Goal: Information Seeking & Learning: Find specific page/section

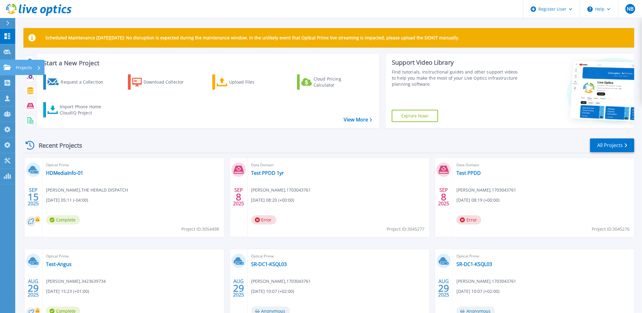
click at [4, 68] on icon at bounding box center [7, 67] width 7 height 5
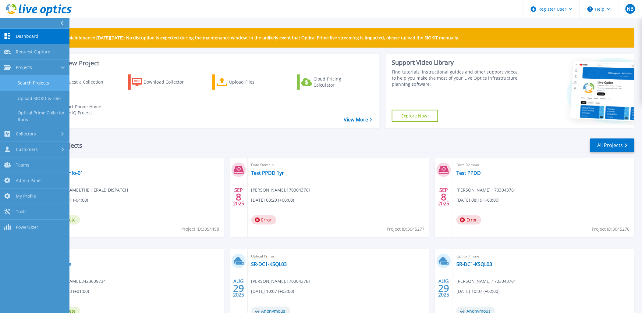
click at [29, 81] on link "Search Projects" at bounding box center [35, 83] width 70 height 16
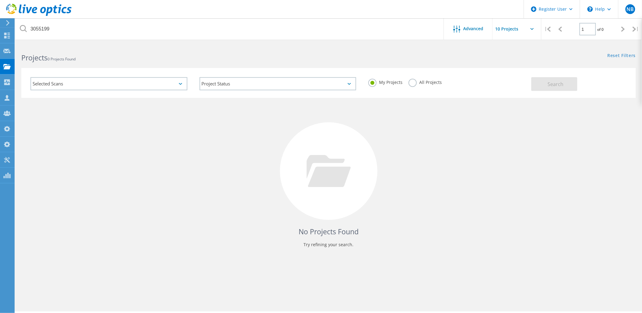
click at [431, 80] on label "All Projects" at bounding box center [425, 82] width 33 height 6
click at [0, 0] on input "All Projects" at bounding box center [0, 0] width 0 height 0
click at [554, 95] on div "Selected Scans Project Status In Progress Complete Published Anonymous Archived…" at bounding box center [328, 83] width 615 height 30
click at [555, 86] on span "Search" at bounding box center [556, 84] width 16 height 7
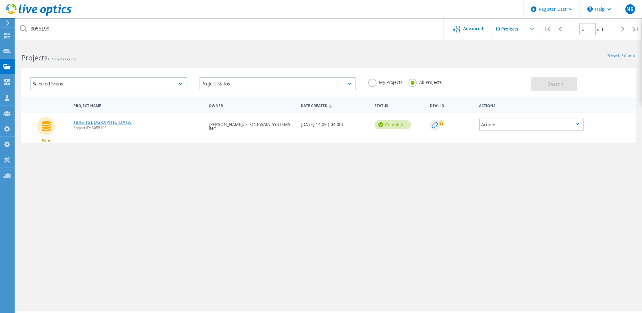
click at [84, 120] on link "san6-va" at bounding box center [102, 122] width 59 height 4
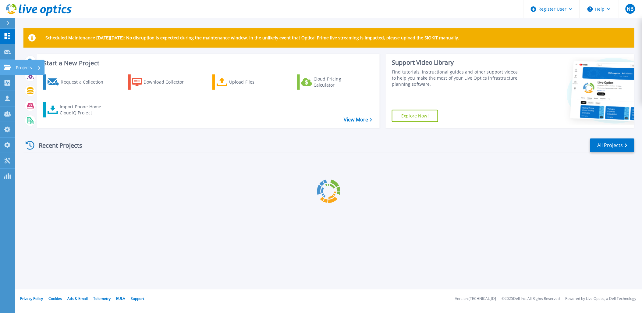
click at [10, 68] on icon at bounding box center [7, 67] width 7 height 5
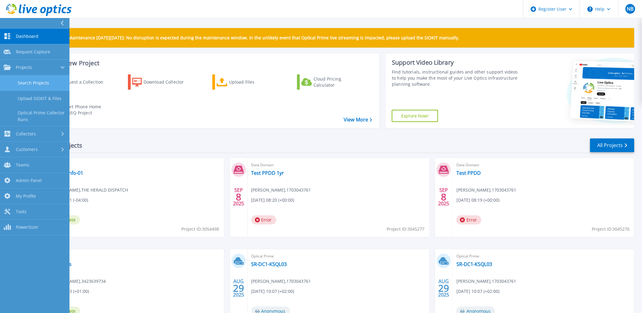
click at [30, 87] on link "Search Projects" at bounding box center [35, 83] width 70 height 16
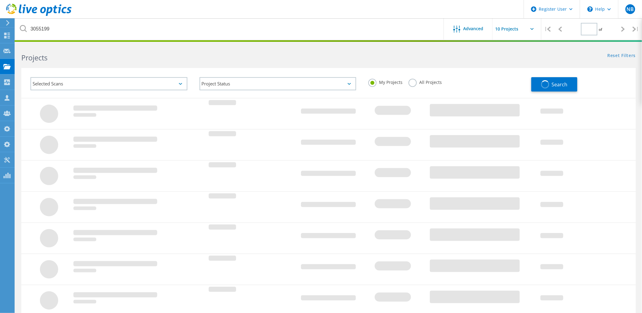
type input "1"
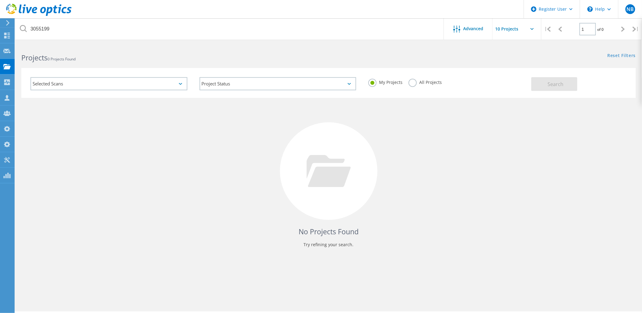
click at [428, 80] on label "All Projects" at bounding box center [425, 82] width 33 height 6
click at [0, 0] on input "All Projects" at bounding box center [0, 0] width 0 height 0
click at [100, 83] on div "Selected Scans" at bounding box center [108, 83] width 157 height 13
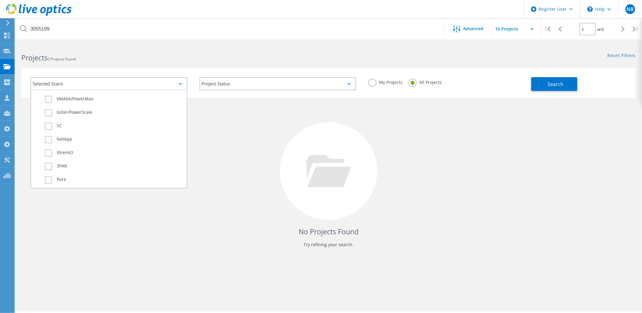
scroll to position [237, 0]
click at [62, 151] on label "Pure" at bounding box center [114, 154] width 139 height 7
click at [0, 0] on input "Pure" at bounding box center [0, 0] width 0 height 0
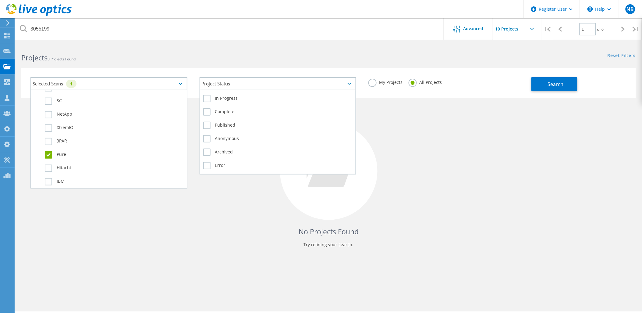
click at [273, 85] on div "Project Status" at bounding box center [278, 83] width 157 height 13
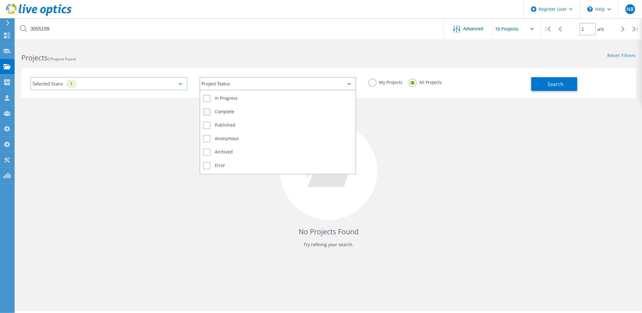
click at [231, 113] on label "Complete" at bounding box center [278, 111] width 150 height 7
click at [0, 0] on input "Complete" at bounding box center [0, 0] width 0 height 0
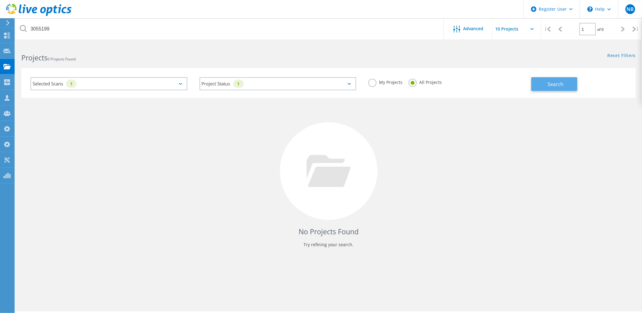
click at [544, 89] on button "Search" at bounding box center [555, 84] width 46 height 14
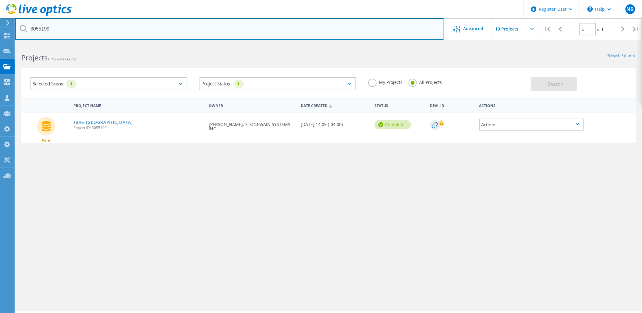
drag, startPoint x: 67, startPoint y: 21, endPoint x: -6, endPoint y: 22, distance: 73.5
click at [0, 22] on html "Register User \n Help Explore Helpful Articles Contact Support NB Dell Admin Us…" at bounding box center [321, 165] width 642 height 330
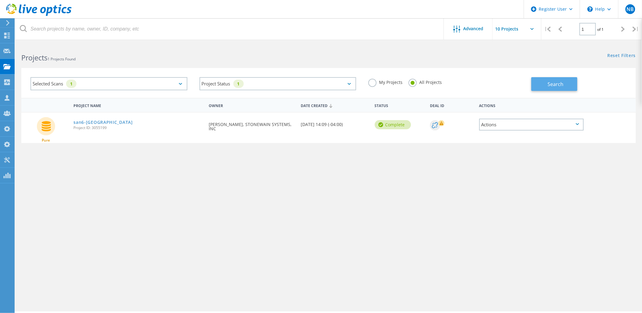
click at [551, 84] on span "Search" at bounding box center [556, 84] width 16 height 7
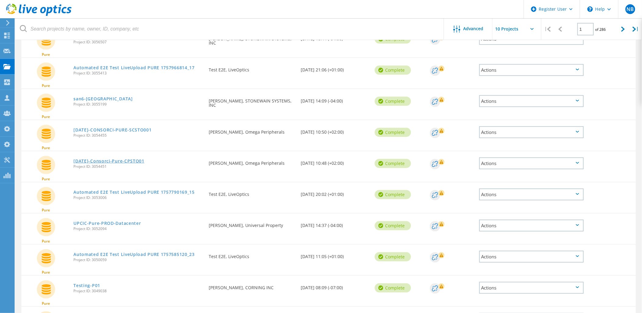
scroll to position [130, 0]
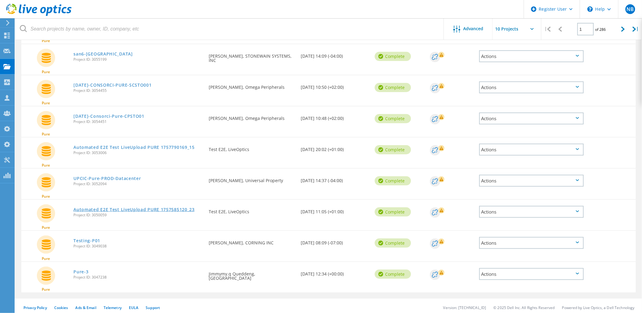
click at [86, 207] on link "Automated E2E Test LiveUpload PURE 1757585120_23" at bounding box center [133, 209] width 121 height 4
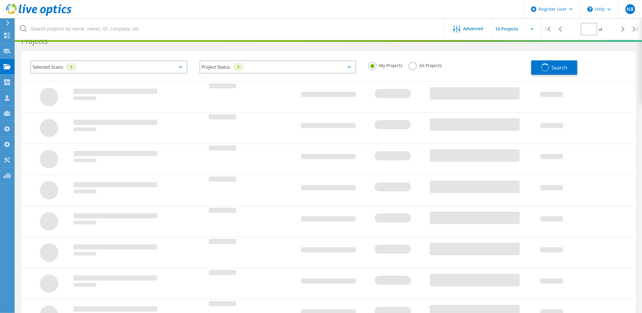
scroll to position [17, 0]
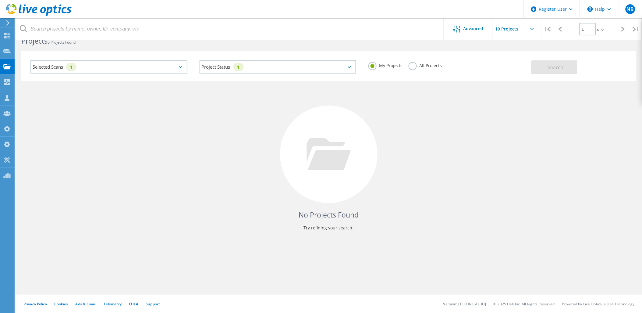
click at [418, 66] on label "All Projects" at bounding box center [425, 65] width 33 height 6
click at [0, 0] on input "All Projects" at bounding box center [0, 0] width 0 height 0
click at [530, 70] on div "My Projects All Projects" at bounding box center [446, 65] width 169 height 23
click at [537, 68] on button "Search" at bounding box center [555, 67] width 46 height 14
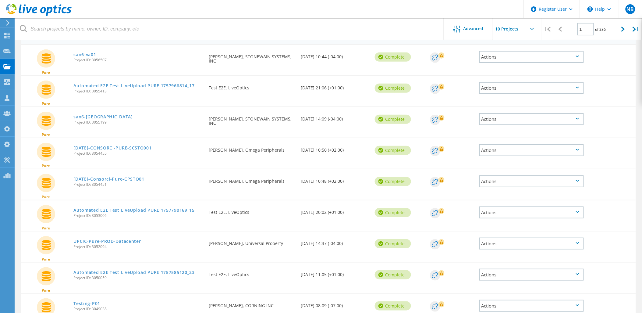
scroll to position [0, 0]
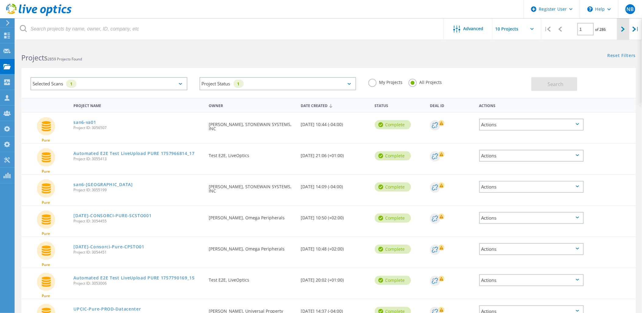
click at [621, 32] on div at bounding box center [623, 29] width 12 height 22
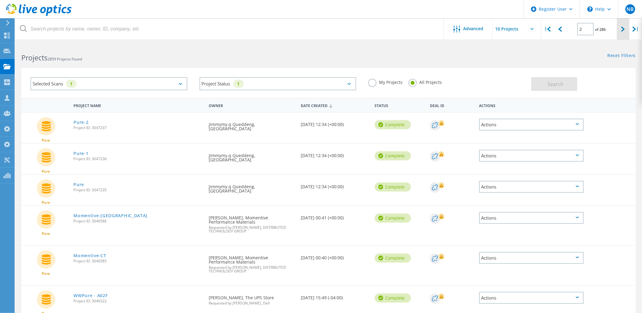
click at [621, 32] on div at bounding box center [623, 29] width 12 height 22
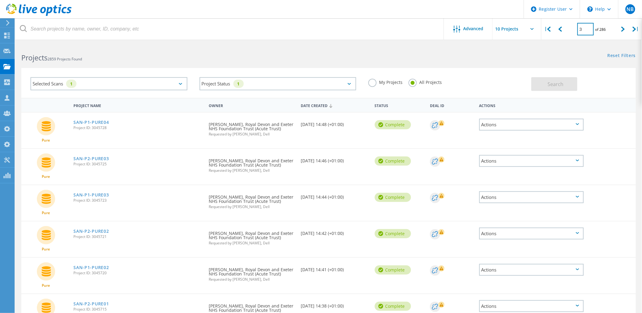
click at [591, 30] on input "3" at bounding box center [586, 29] width 16 height 12
type input "30"
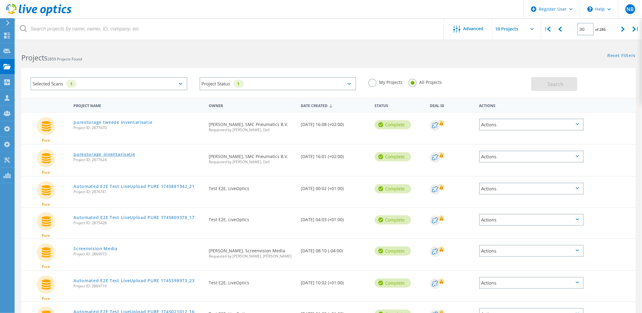
click at [97, 152] on link "purestorage_inventarisatie" at bounding box center [104, 154] width 62 height 4
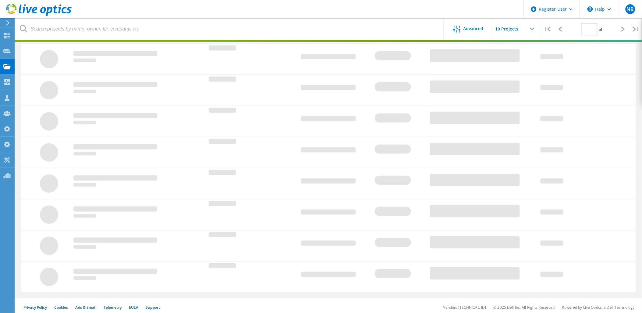
type input "1"
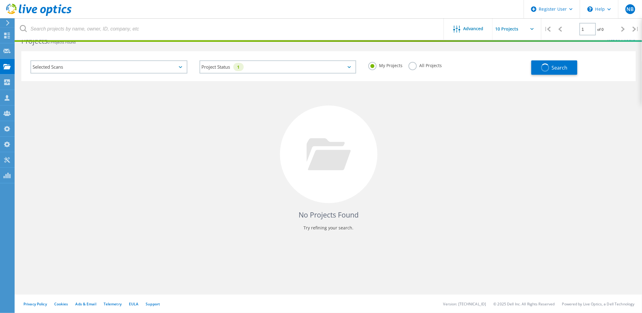
scroll to position [17, 0]
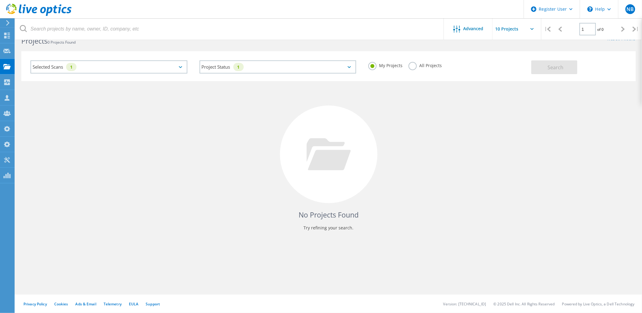
drag, startPoint x: 427, startPoint y: 69, endPoint x: 430, endPoint y: 67, distance: 3.3
click at [427, 69] on div "All Projects" at bounding box center [425, 66] width 33 height 9
click at [434, 64] on label "All Projects" at bounding box center [425, 65] width 33 height 6
click at [0, 0] on input "All Projects" at bounding box center [0, 0] width 0 height 0
click at [561, 66] on span "Search" at bounding box center [556, 67] width 16 height 7
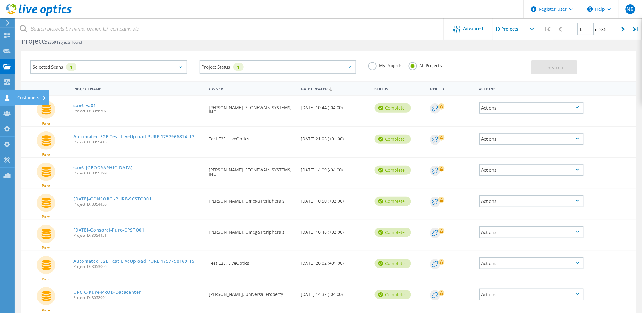
click at [9, 96] on icon at bounding box center [6, 98] width 7 height 6
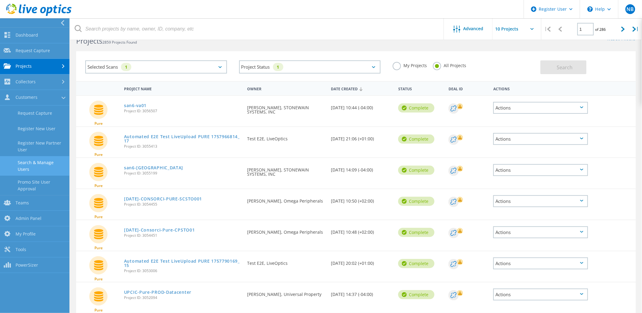
click at [33, 164] on link "Search & Manage Users" at bounding box center [35, 166] width 70 height 20
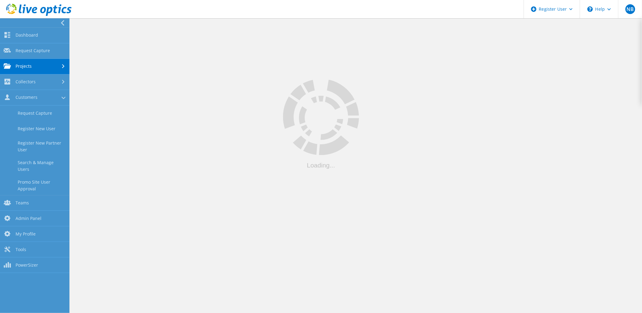
scroll to position [23, 0]
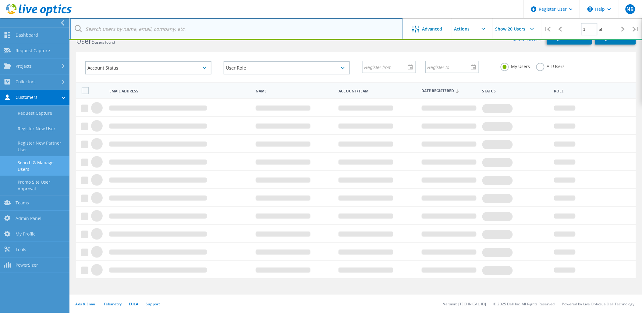
click at [135, 34] on input "text" at bounding box center [236, 28] width 333 height 21
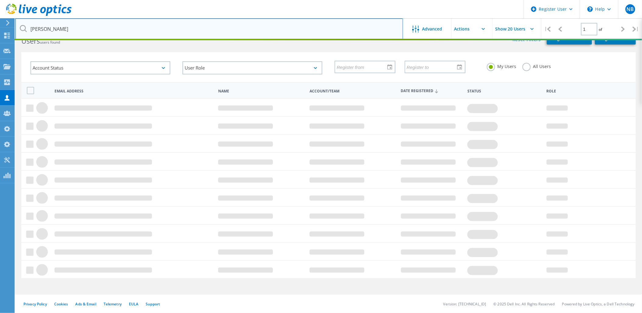
type input "chander kant"
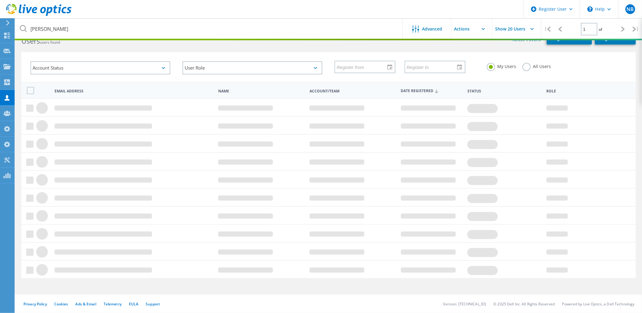
click at [530, 68] on label "All Users" at bounding box center [537, 66] width 29 height 6
click at [0, 0] on input "All Users" at bounding box center [0, 0] width 0 height 0
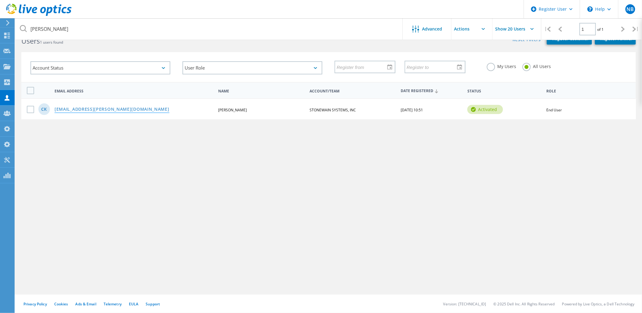
click at [109, 107] on link "chander.kant@stonewain.com" at bounding box center [112, 109] width 115 height 5
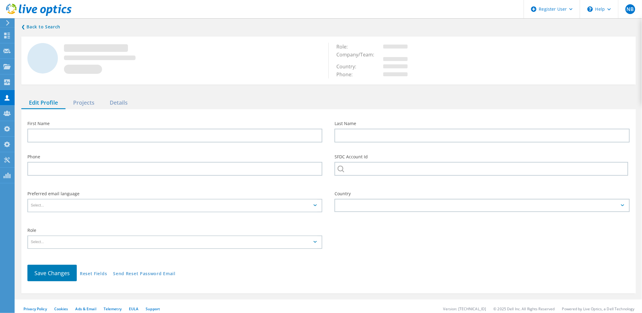
type input "Chander"
type input "Kant"
type input "STONEWAIN SYSTEMS, INC"
type input "English"
type input "End User"
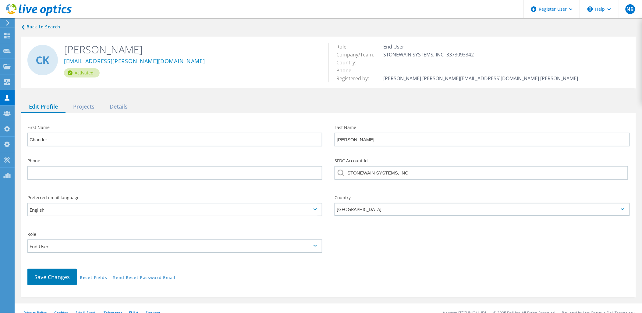
click at [33, 10] on use at bounding box center [39, 10] width 66 height 12
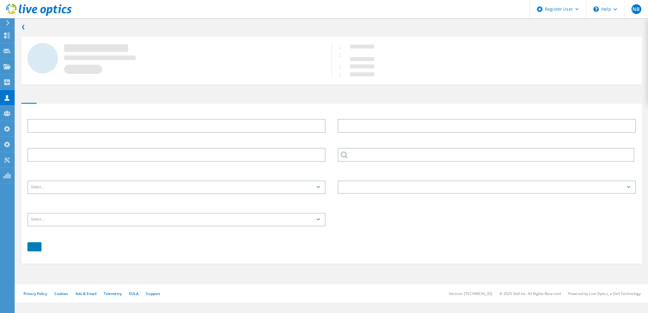
type input "Chander"
type input "Kant"
type input "STONEWAIN SYSTEMS, INC"
type input "English"
type input "End User"
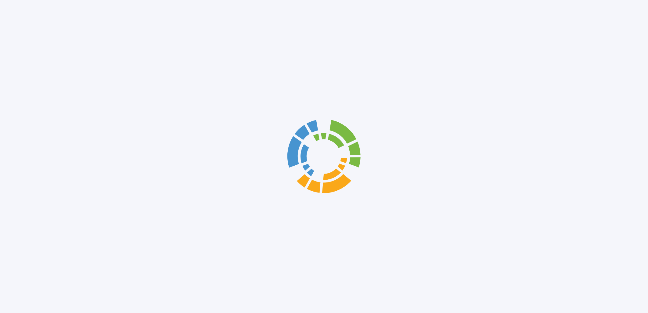
click at [4, 66] on div at bounding box center [324, 156] width 648 height 313
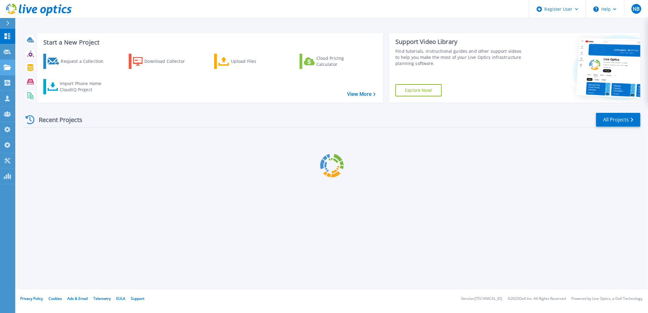
click at [11, 69] on div "Projects" at bounding box center [18, 67] width 28 height 5
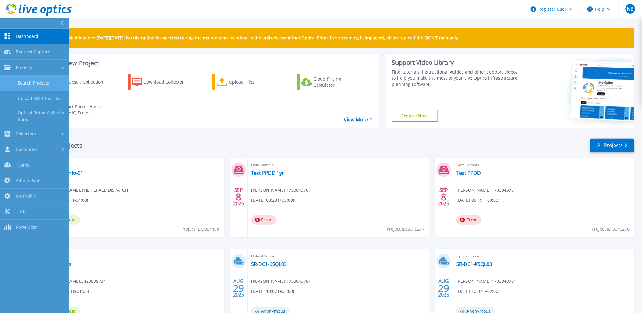
click at [21, 81] on link "Search Projects" at bounding box center [35, 83] width 70 height 16
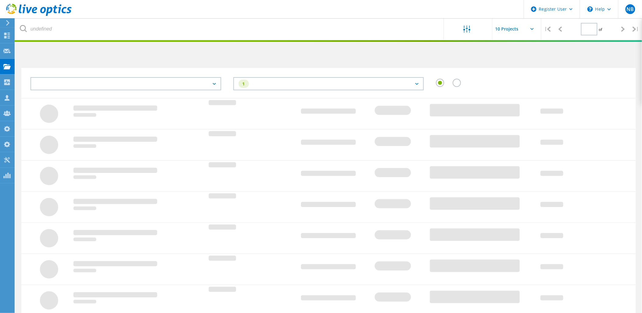
type input "1"
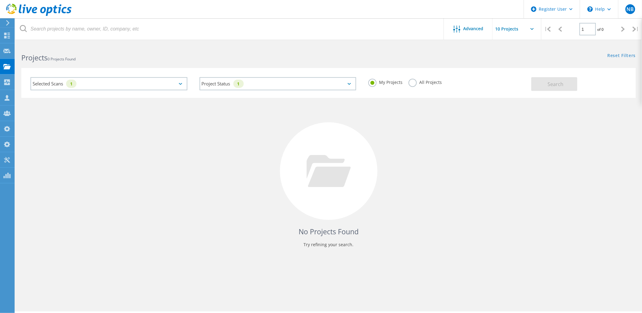
click at [434, 80] on label "All Projects" at bounding box center [425, 82] width 33 height 6
click at [0, 0] on input "All Projects" at bounding box center [0, 0] width 0 height 0
click at [535, 82] on button "Search" at bounding box center [555, 84] width 46 height 14
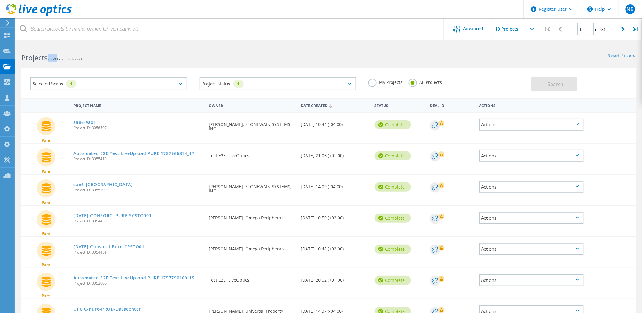
drag, startPoint x: 52, startPoint y: 58, endPoint x: 60, endPoint y: 60, distance: 8.1
click at [60, 60] on span "2859 Projects Found" at bounding box center [65, 58] width 34 height 5
click at [48, 54] on b "Projects" at bounding box center [34, 58] width 26 height 10
drag, startPoint x: 51, startPoint y: 58, endPoint x: 60, endPoint y: 57, distance: 8.6
click at [60, 57] on span "2859 Projects Found" at bounding box center [65, 58] width 34 height 5
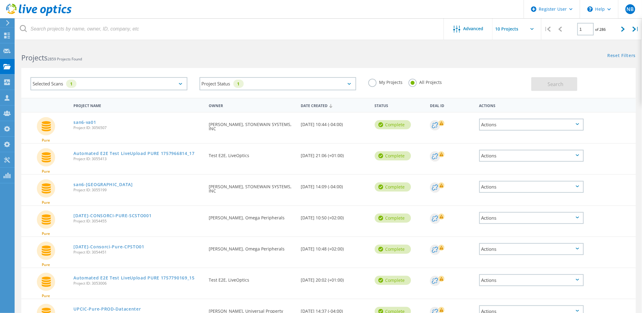
drag, startPoint x: 60, startPoint y: 57, endPoint x: 67, endPoint y: 57, distance: 7.3
click at [67, 57] on span "2859 Projects Found" at bounding box center [65, 58] width 34 height 5
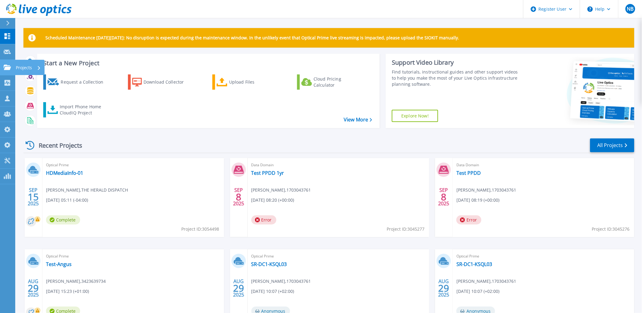
click at [14, 63] on link "Projects Projects" at bounding box center [7, 68] width 15 height 16
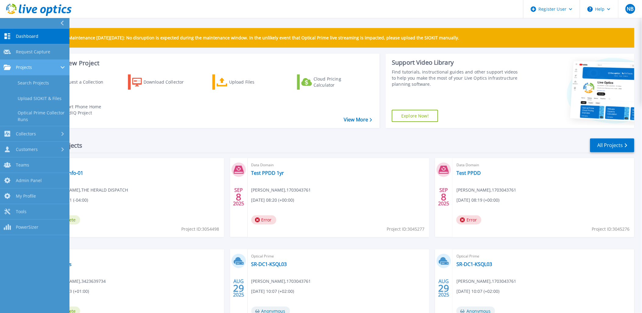
click at [31, 72] on link "Projects Projects" at bounding box center [35, 68] width 70 height 16
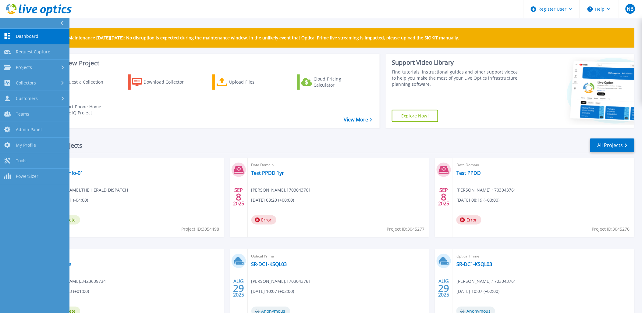
click at [30, 78] on link "Collectors Collectors" at bounding box center [35, 83] width 70 height 16
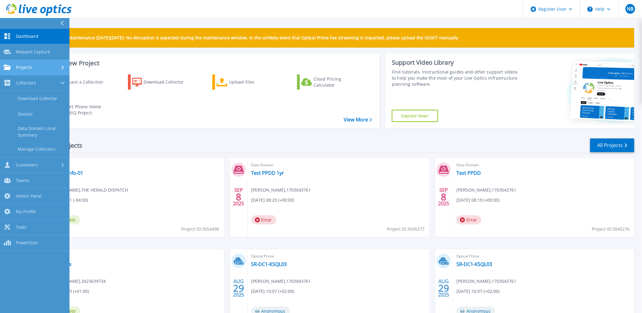
click at [23, 65] on span "Projects" at bounding box center [24, 67] width 16 height 5
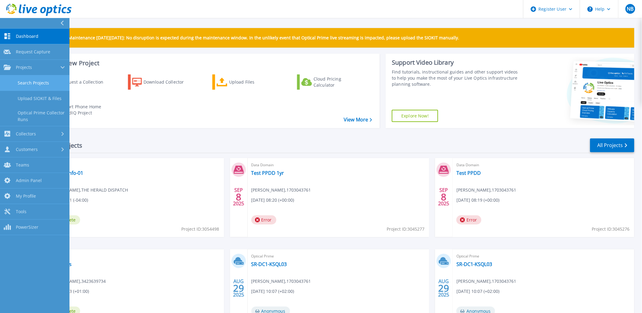
click at [27, 86] on link "Search Projects" at bounding box center [35, 83] width 70 height 16
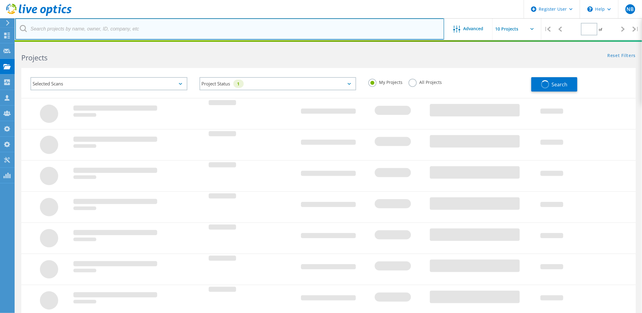
type input "1"
click at [58, 34] on input "text" at bounding box center [229, 28] width 429 height 21
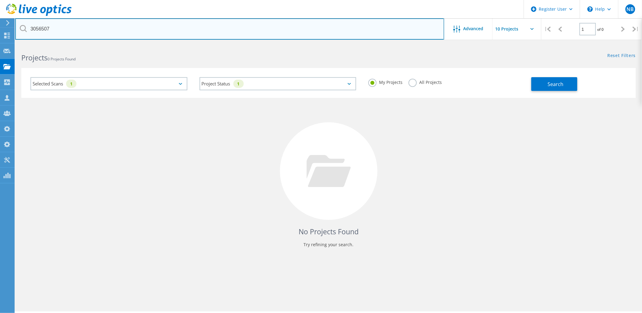
type input "3056507"
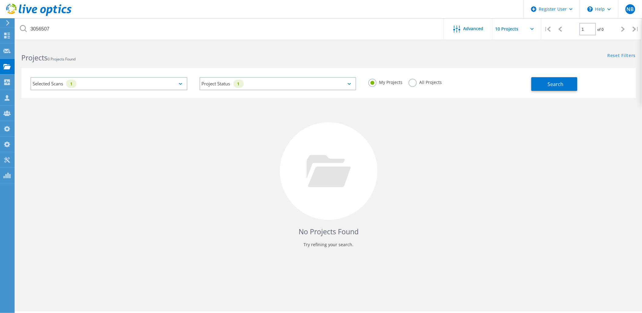
click at [421, 84] on label "All Projects" at bounding box center [425, 82] width 33 height 6
click at [0, 0] on input "All Projects" at bounding box center [0, 0] width 0 height 0
click at [531, 85] on div "My Projects All Projects" at bounding box center [446, 82] width 169 height 23
click at [540, 84] on button "Search" at bounding box center [555, 84] width 46 height 14
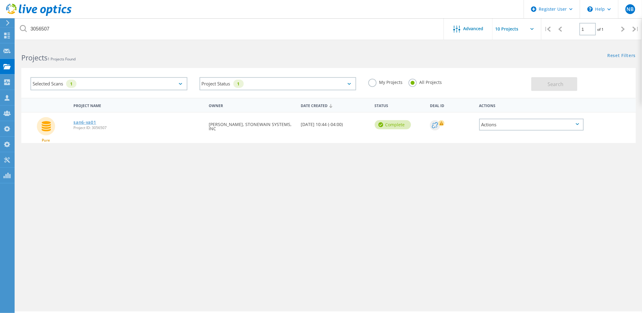
click at [87, 120] on link "san6-va01" at bounding box center [84, 122] width 23 height 4
